Goal: Understand process/instructions

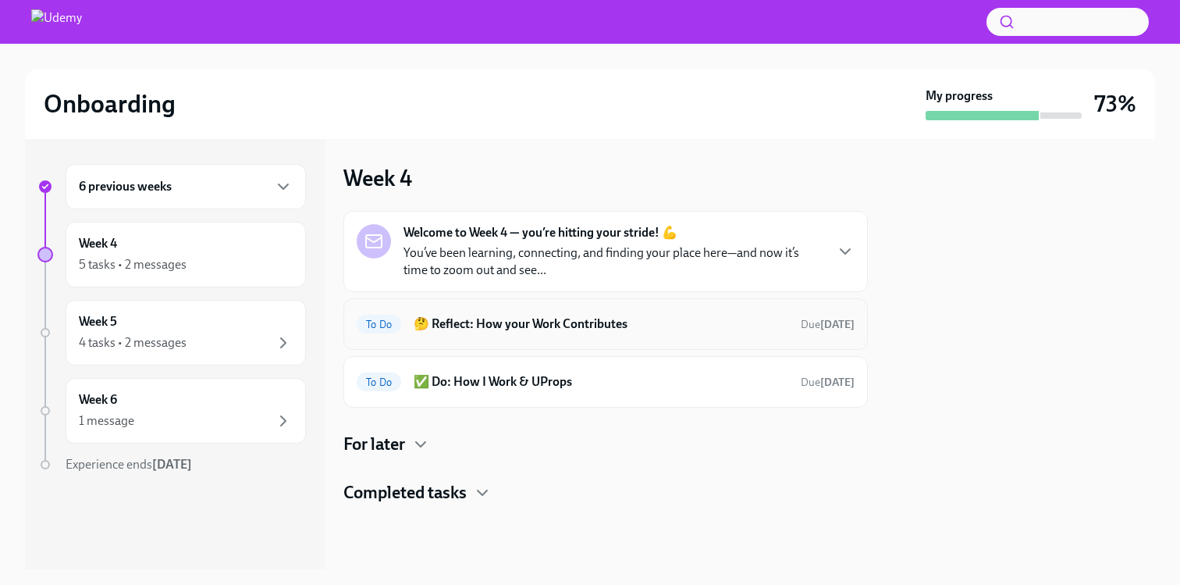
click at [725, 322] on h6 "🤔 Reflect: How your Work Contributes" at bounding box center [601, 323] width 375 height 17
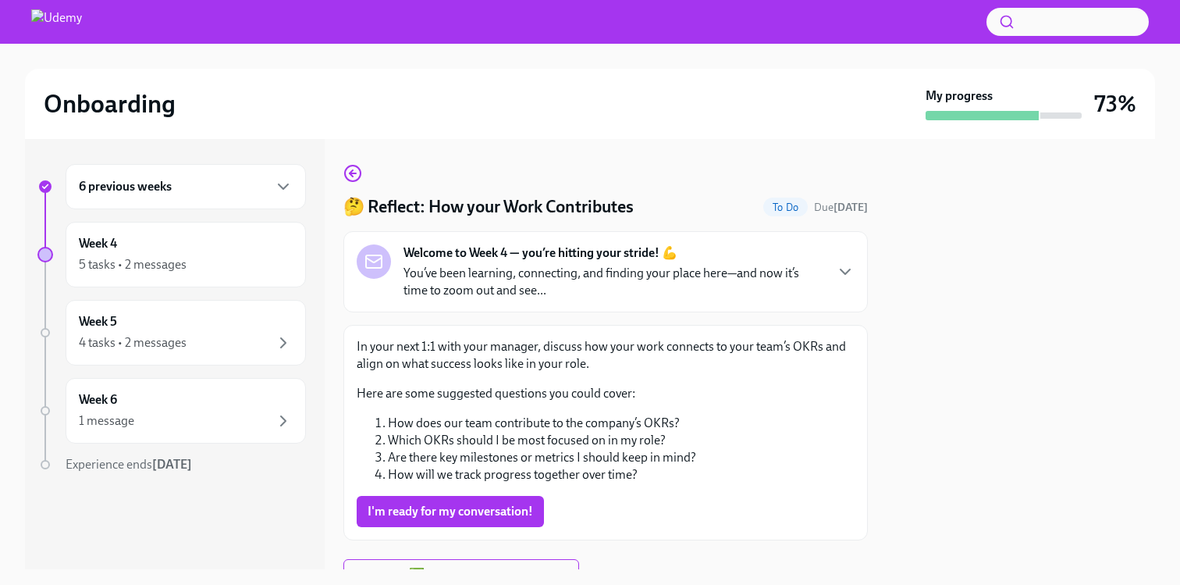
click at [531, 337] on div "In your next 1:1 with your manager, discuss how your work connects to your team…" at bounding box center [606, 432] width 525 height 215
click at [353, 179] on icon "button" at bounding box center [353, 173] width 19 height 19
